Goal: Complete application form

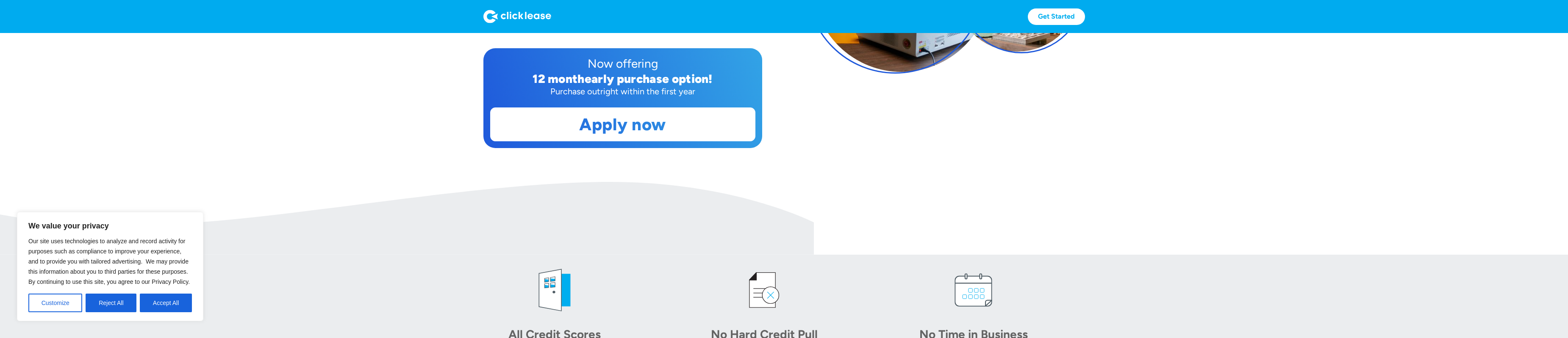
scroll to position [251, 0]
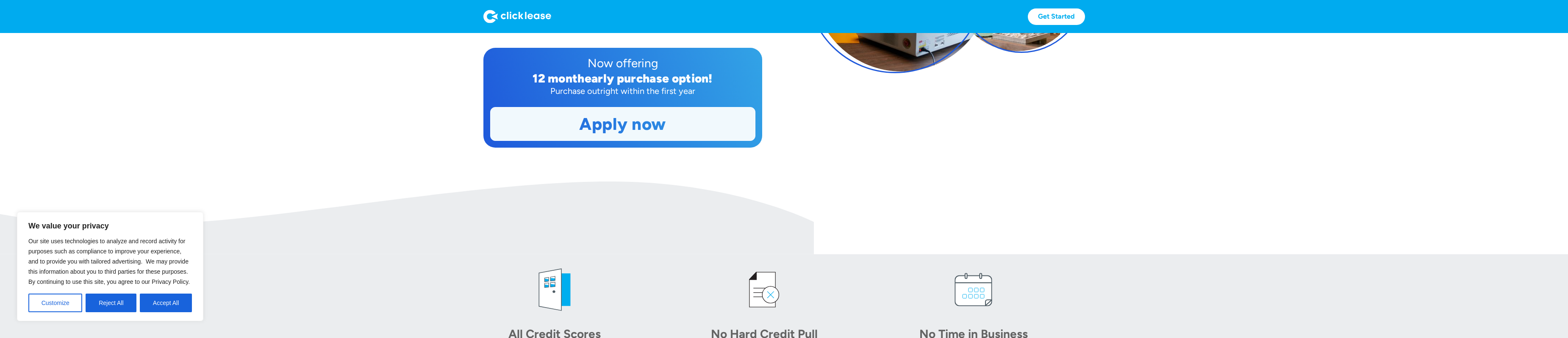
click at [671, 127] on link "Apply now" at bounding box center [622, 124] width 264 height 33
